Goal: Task Accomplishment & Management: Manage account settings

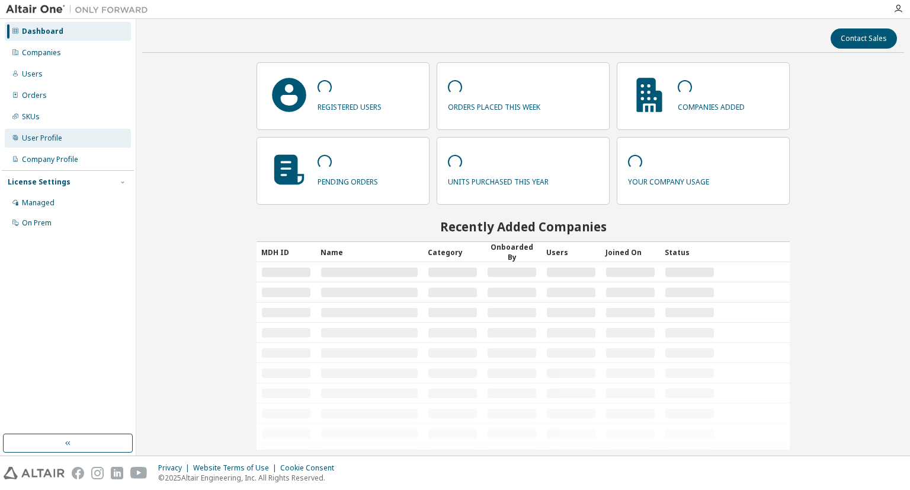
click at [35, 139] on div "User Profile" at bounding box center [42, 137] width 40 height 9
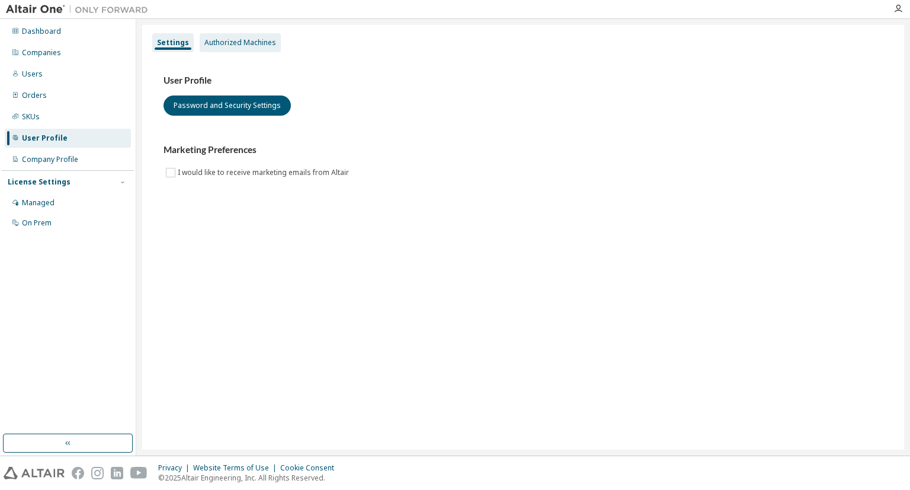
click at [237, 45] on div "Authorized Machines" at bounding box center [240, 42] width 72 height 9
